Goal: Information Seeking & Learning: Learn about a topic

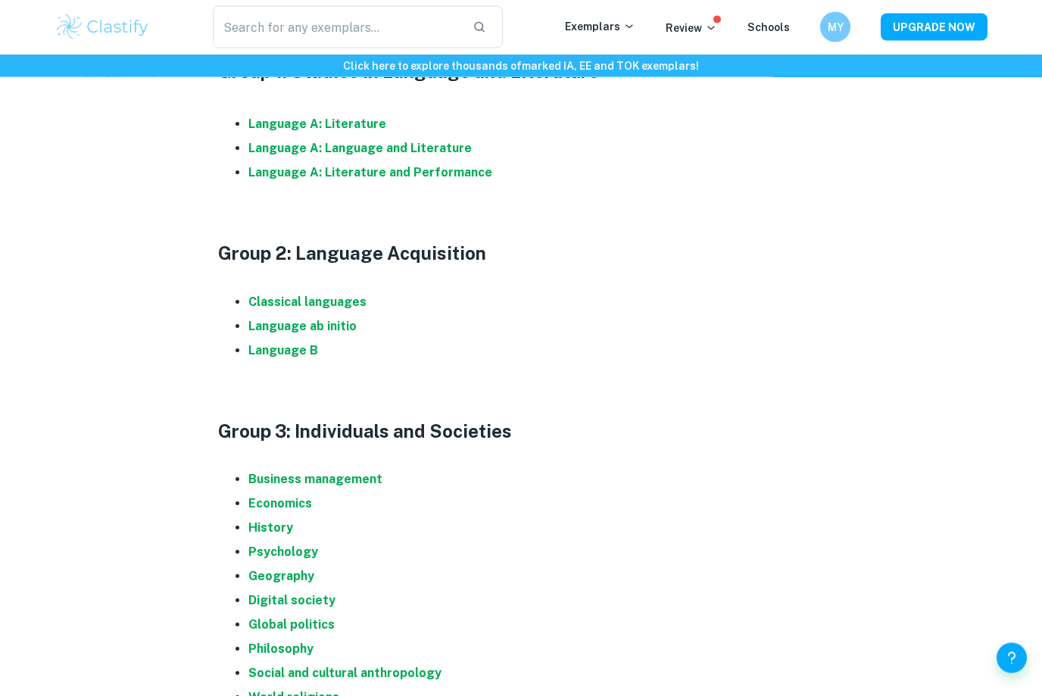
scroll to position [865, 0]
click at [301, 350] on strong "Language B" at bounding box center [283, 350] width 70 height 14
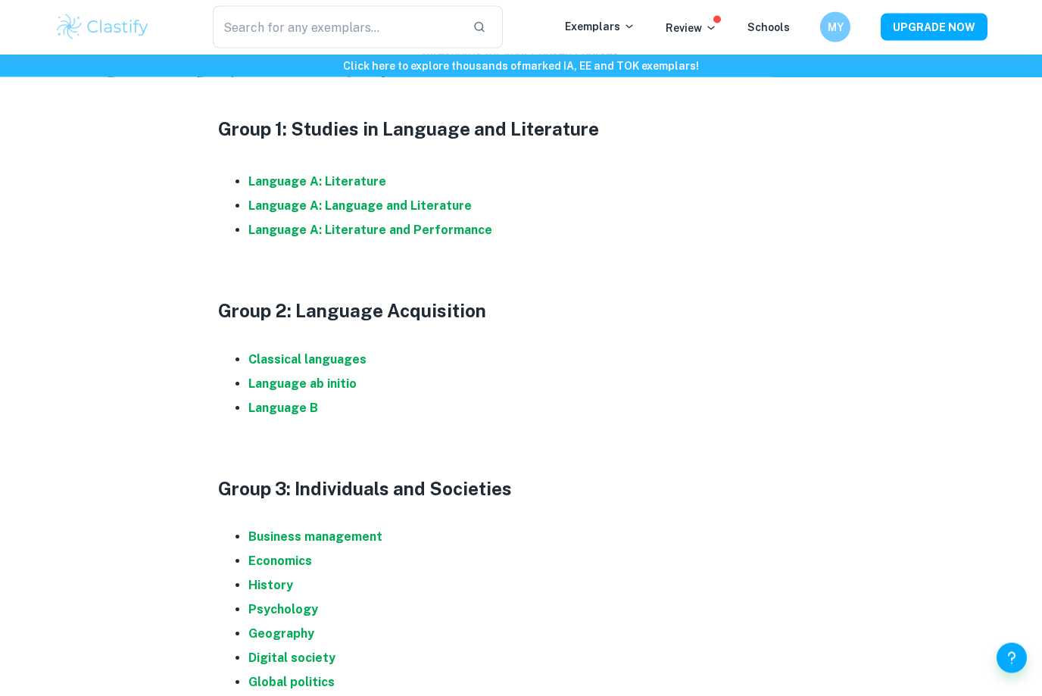
scroll to position [808, 0]
click at [288, 407] on strong "Language B" at bounding box center [283, 407] width 70 height 14
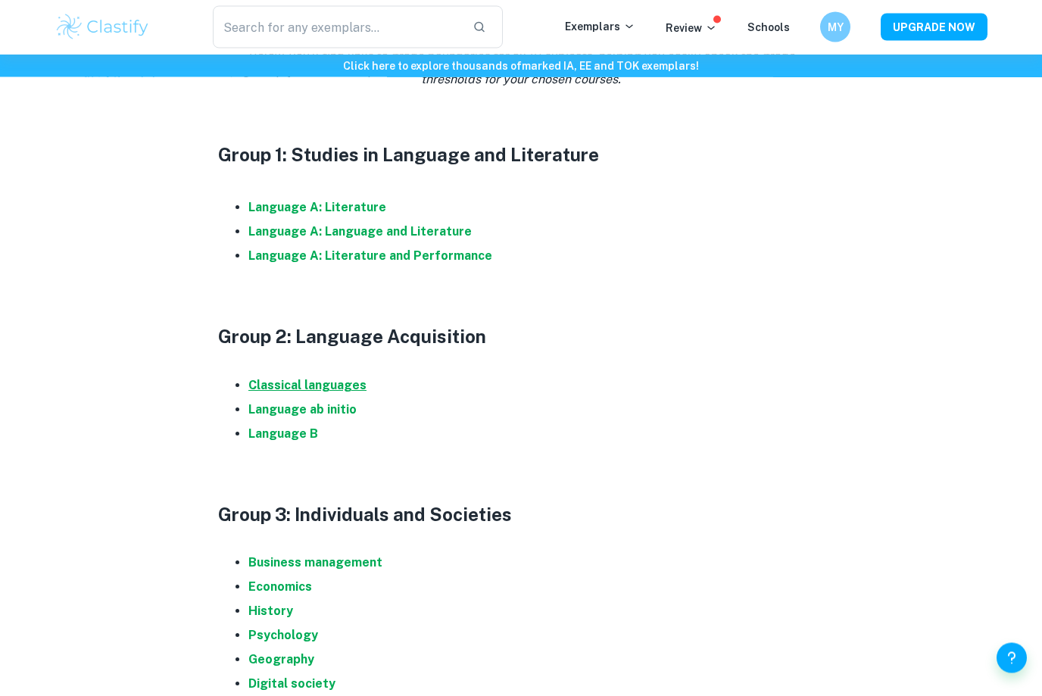
scroll to position [782, 0]
click at [347, 384] on strong "Classical languages" at bounding box center [307, 385] width 118 height 14
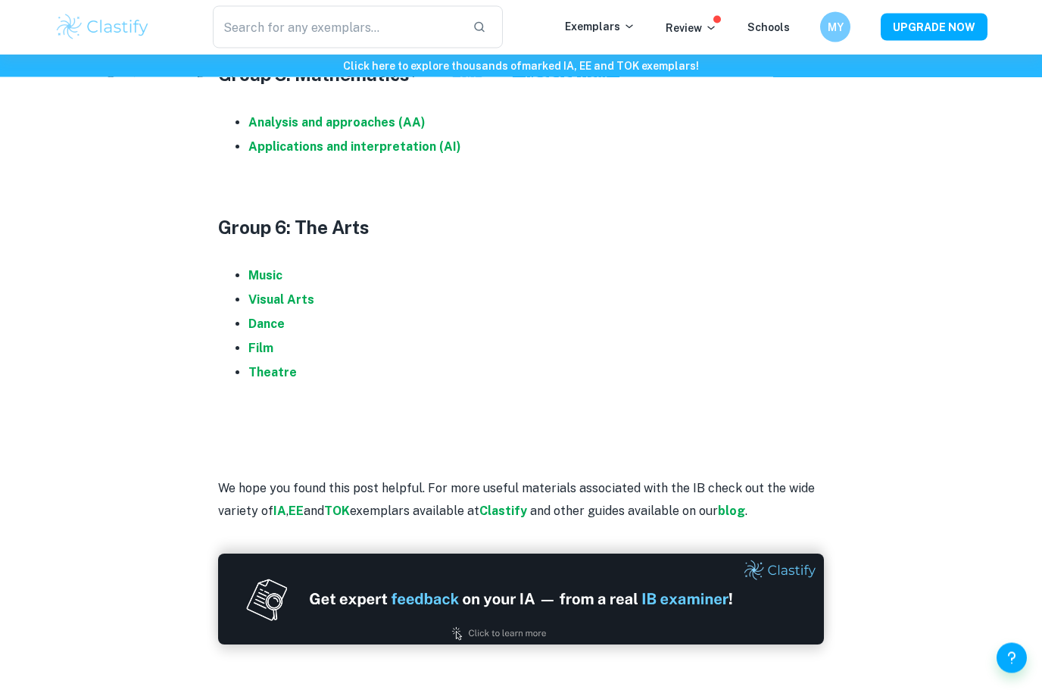
scroll to position [1854, 0]
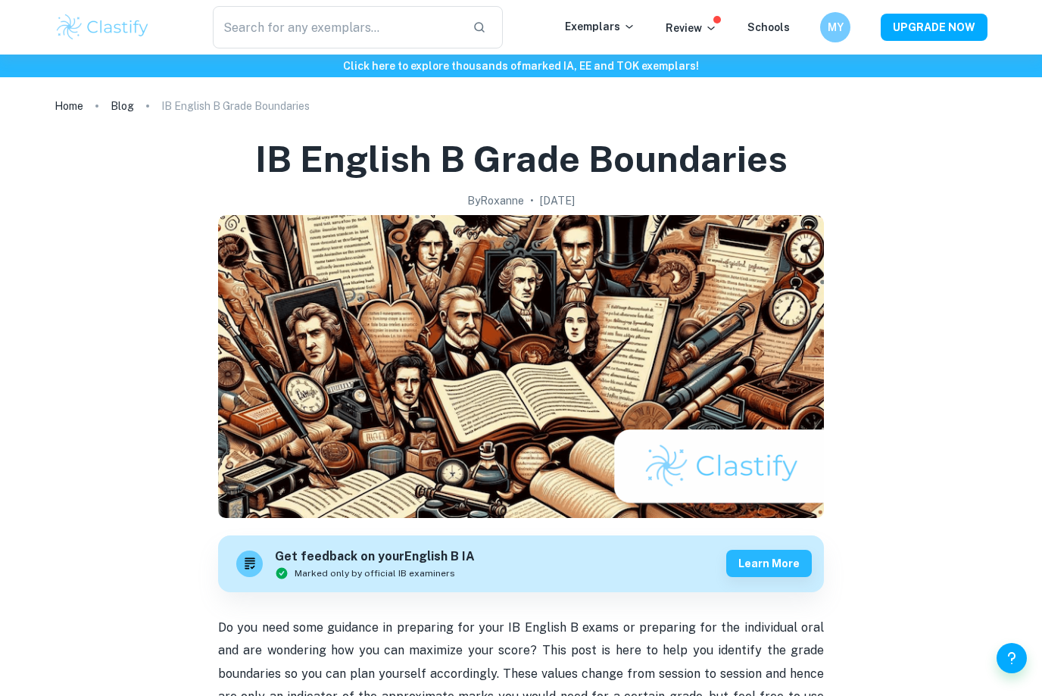
click at [0, 0] on html "We value your privacy We use cookies to enhance your browsing experience, serve…" at bounding box center [521, 348] width 1042 height 696
click at [556, 310] on img at bounding box center [521, 366] width 606 height 303
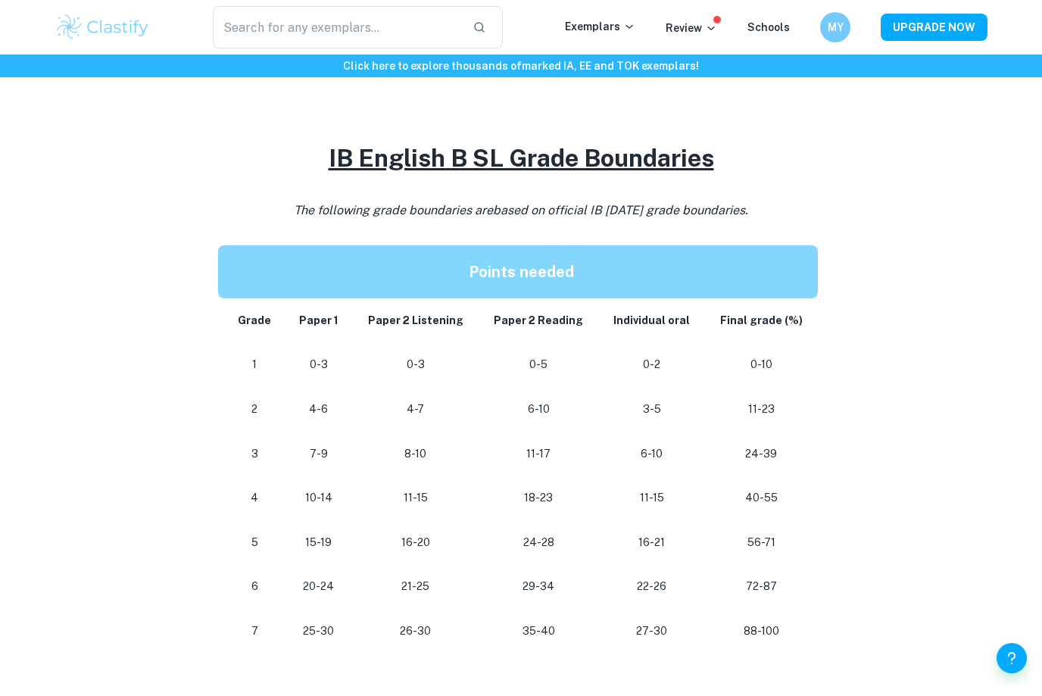
scroll to position [1222, 0]
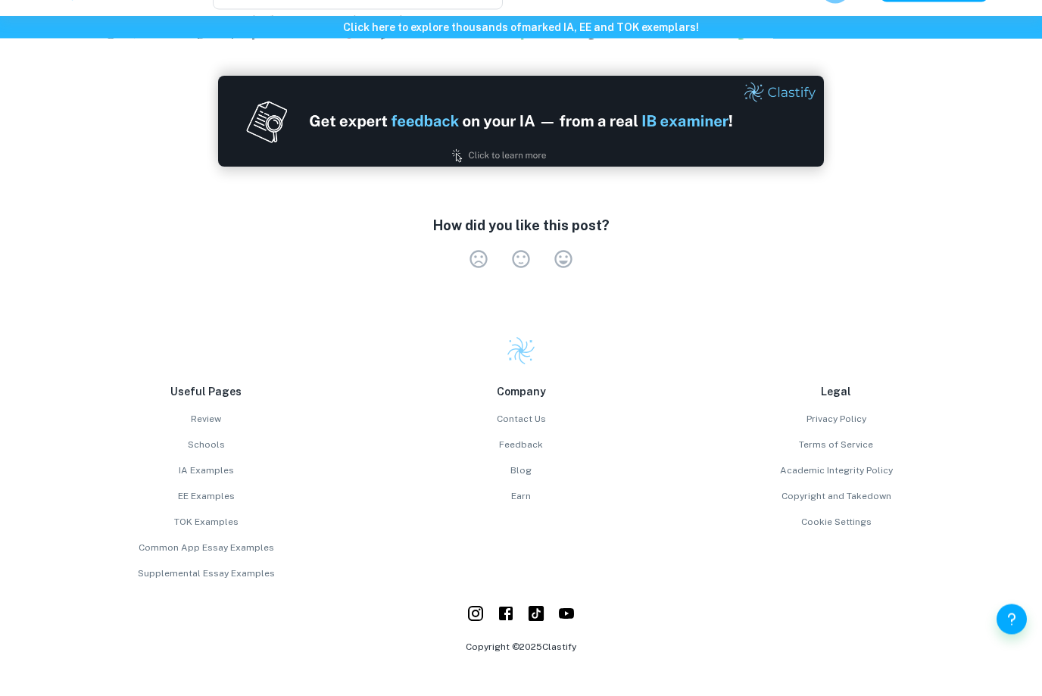
scroll to position [1497, 0]
